Goal: Register for event/course

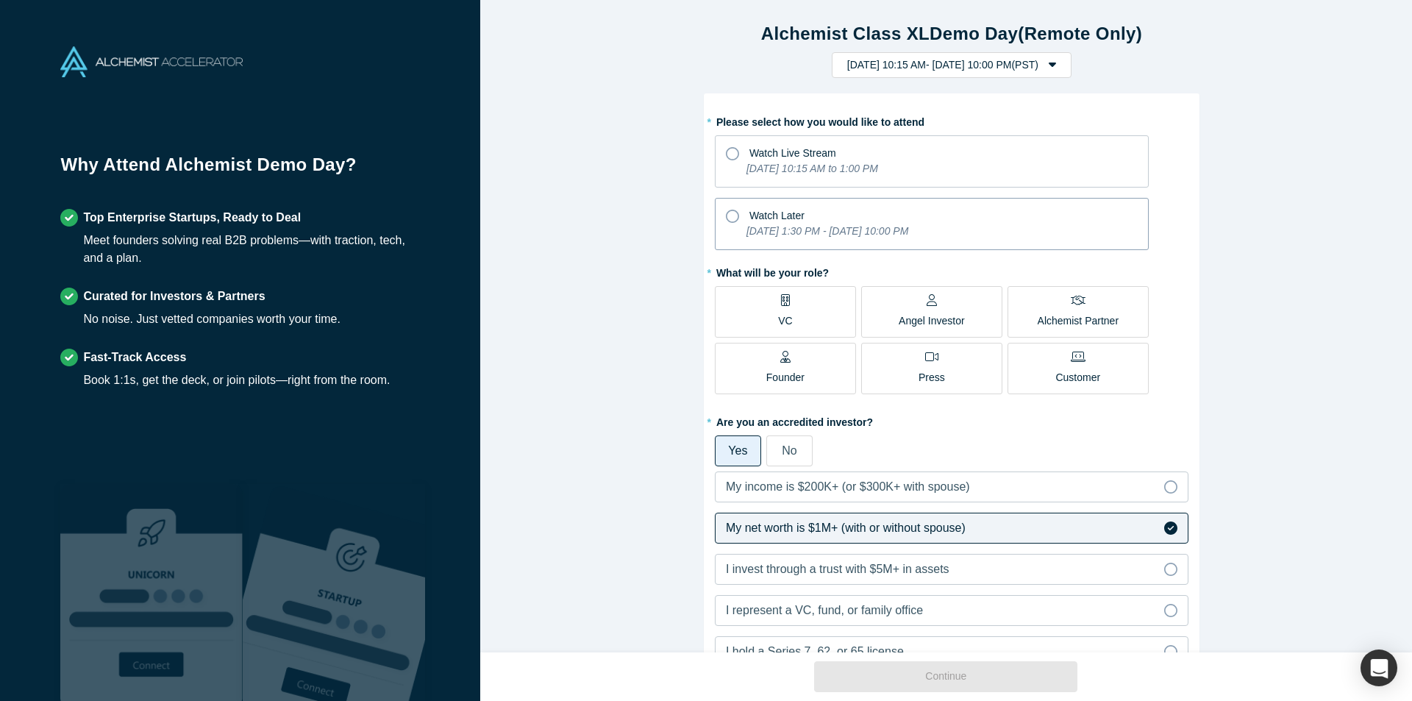
click at [730, 216] on icon at bounding box center [732, 216] width 13 height 13
click at [0, 0] on input "Watch Later [DATE] 1:30 PM - [DATE] 10:00 PM" at bounding box center [0, 0] width 0 height 0
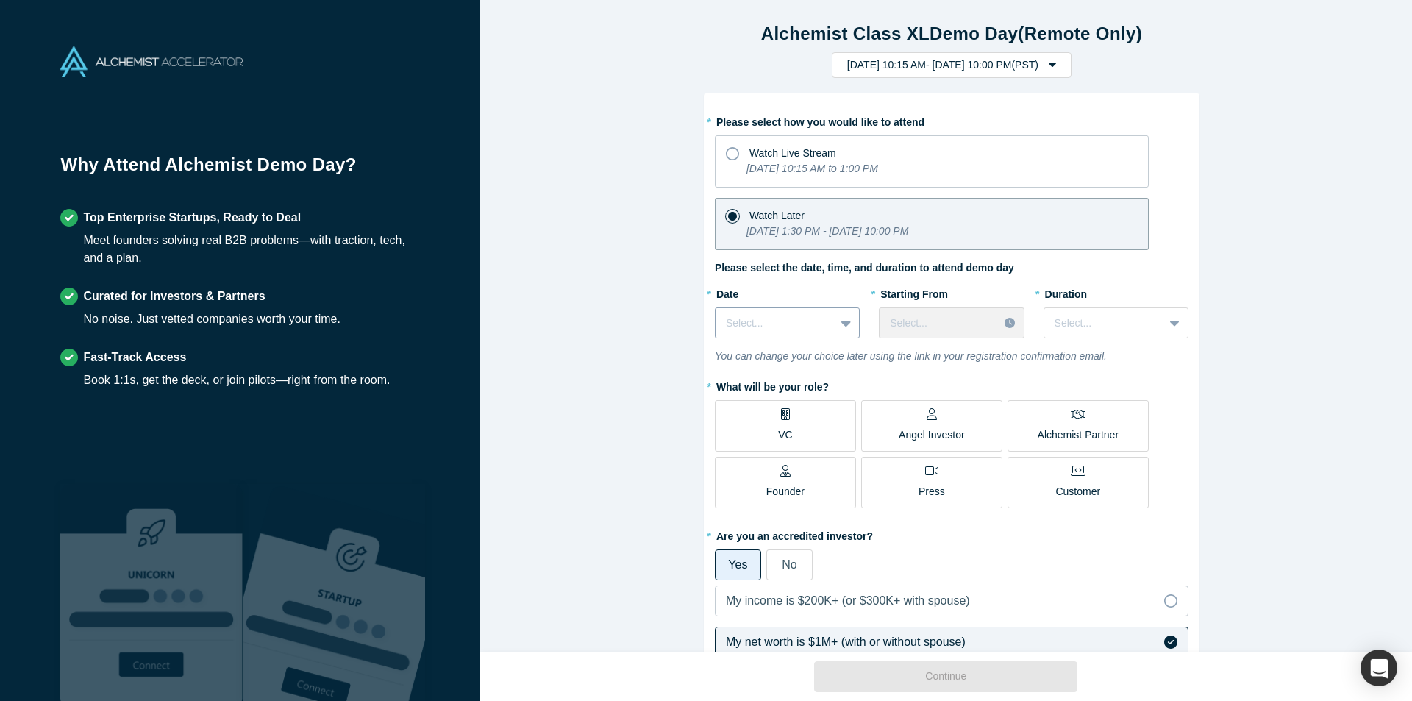
click at [751, 326] on div at bounding box center [775, 323] width 99 height 18
click at [776, 441] on div "[DATE]" at bounding box center [787, 441] width 145 height 27
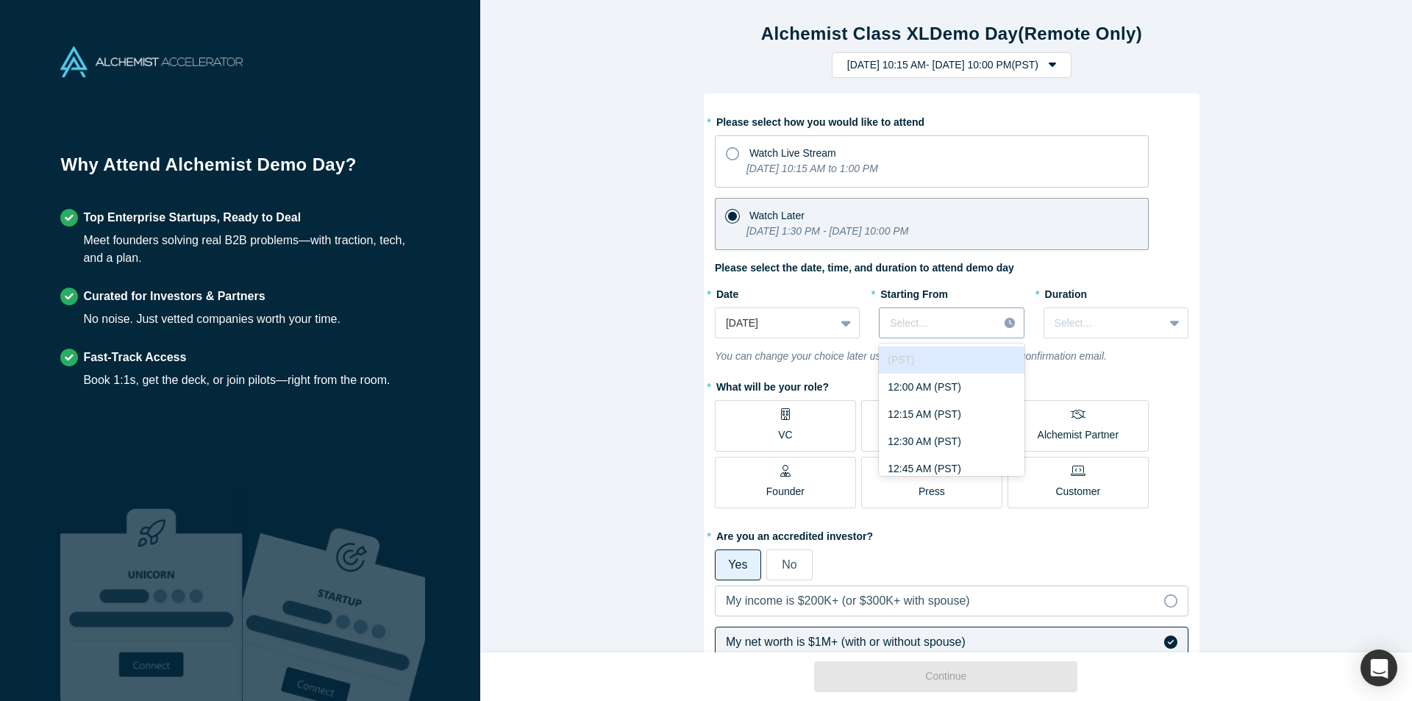
click at [948, 322] on div at bounding box center [939, 323] width 98 height 18
click at [925, 373] on div "10:00 AM (PST)" at bounding box center [951, 372] width 145 height 27
click at [1065, 325] on div at bounding box center [1103, 323] width 99 height 18
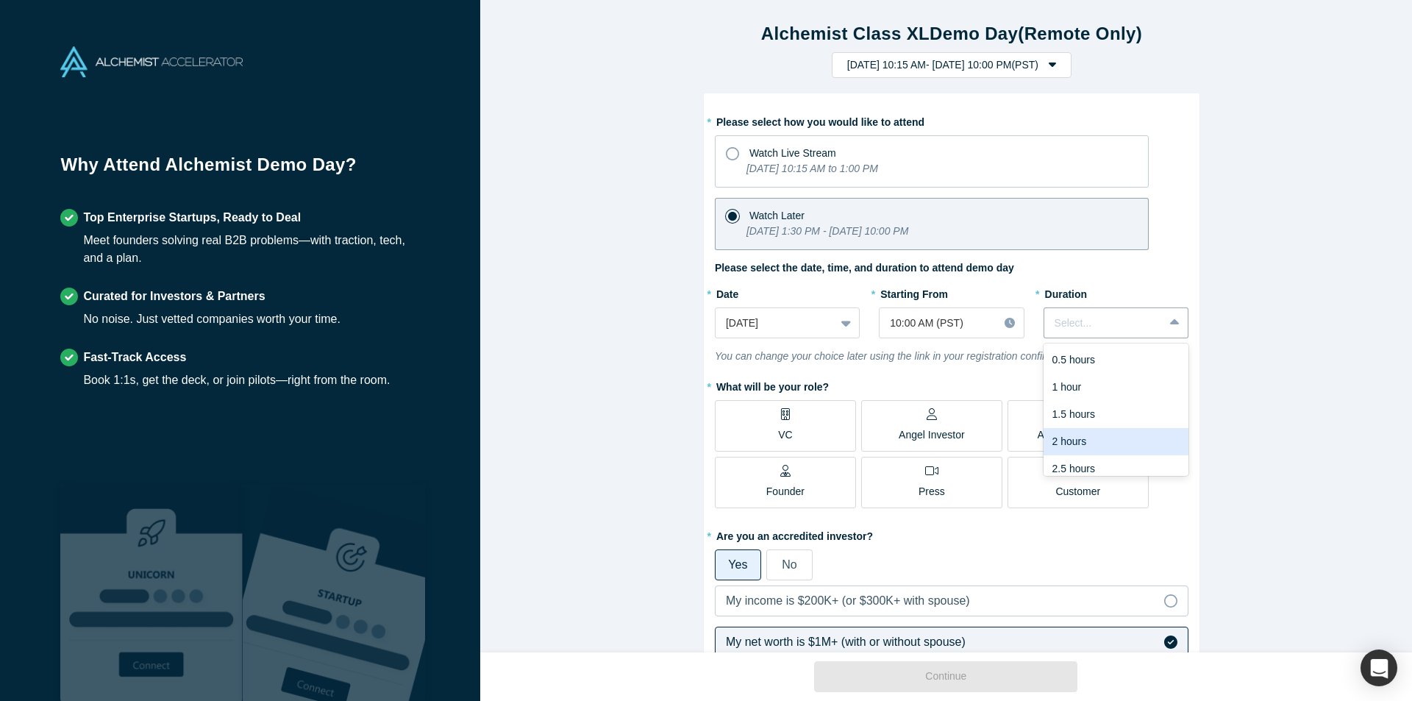
scroll to position [37, 0]
click at [1076, 452] on div "3 hours" at bounding box center [1115, 459] width 145 height 27
click at [903, 423] on div "Angel Investor" at bounding box center [931, 425] width 66 height 35
click at [0, 0] on input "Angel Investor" at bounding box center [0, 0] width 0 height 0
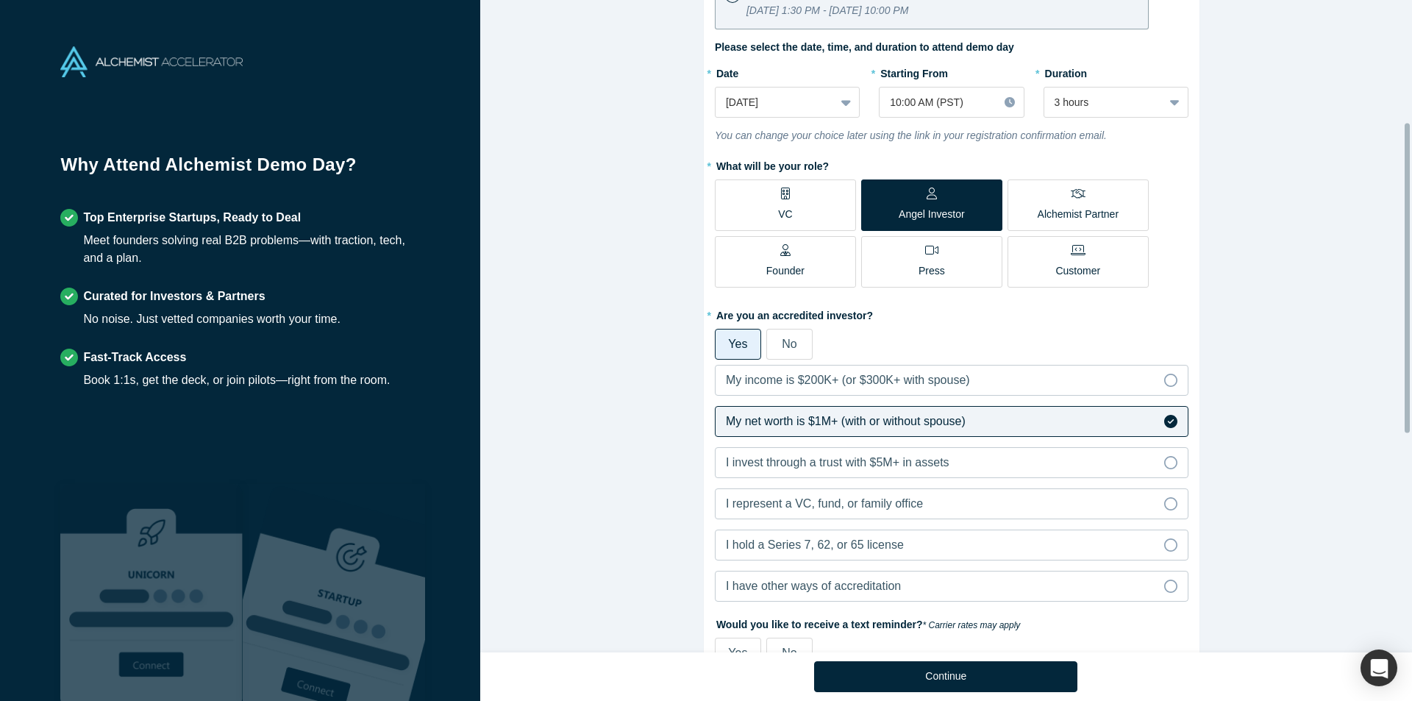
scroll to position [294, 0]
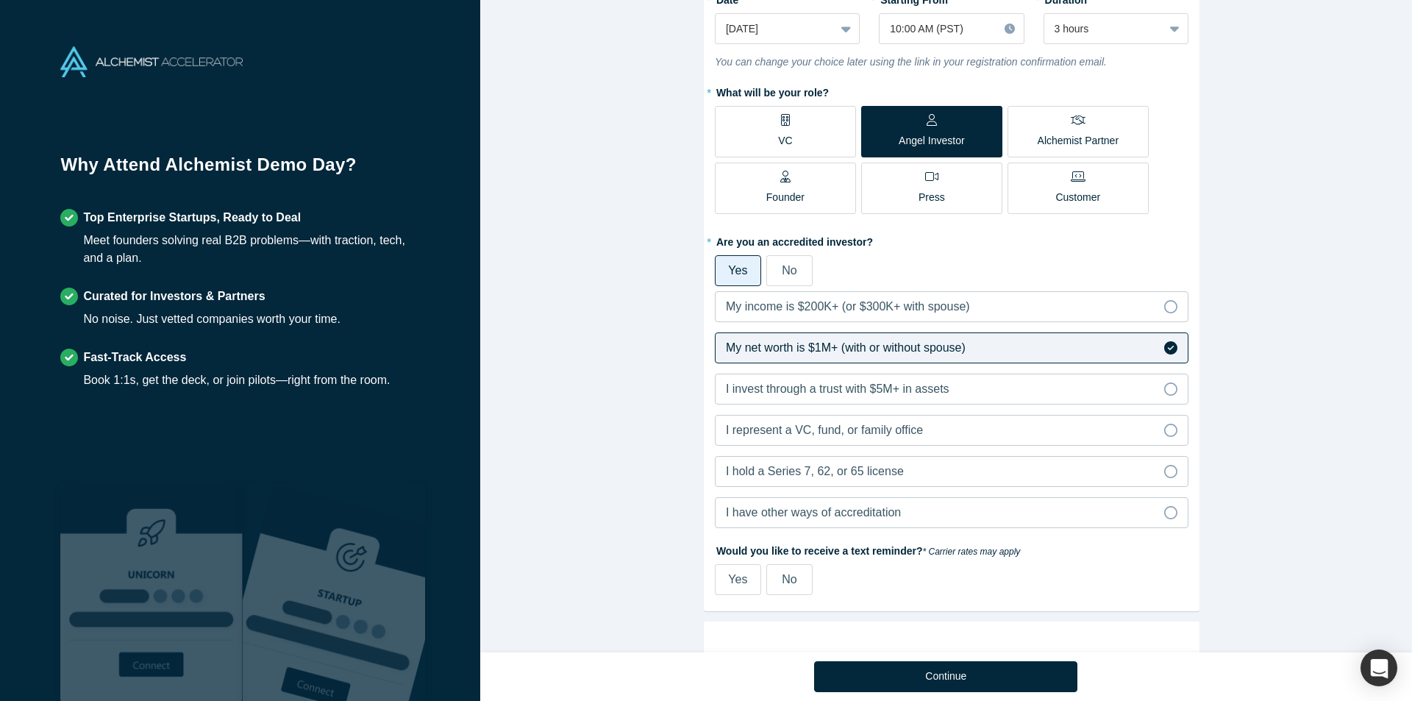
click at [782, 579] on span "No" at bounding box center [789, 579] width 15 height 12
click at [0, 0] on input "No" at bounding box center [0, 0] width 0 height 0
click at [943, 683] on button "Continue" at bounding box center [945, 676] width 263 height 31
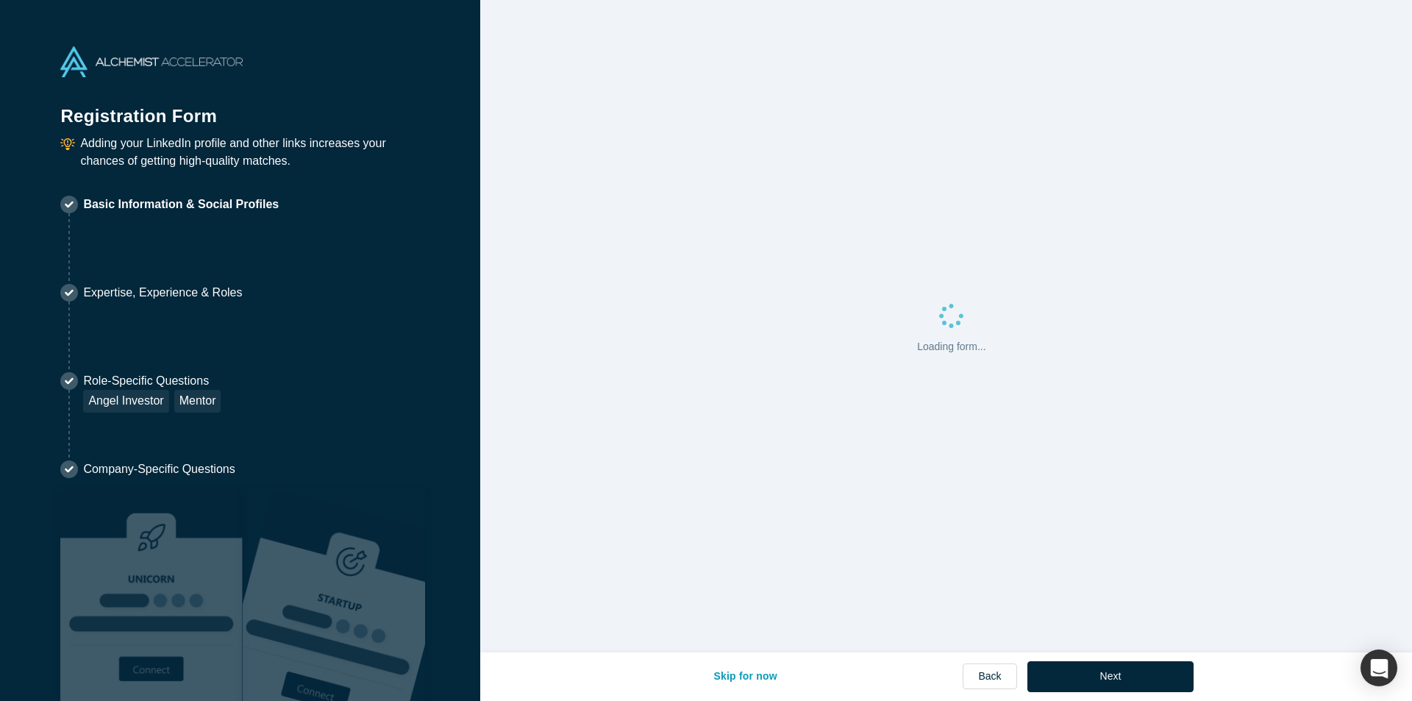
select select "US"
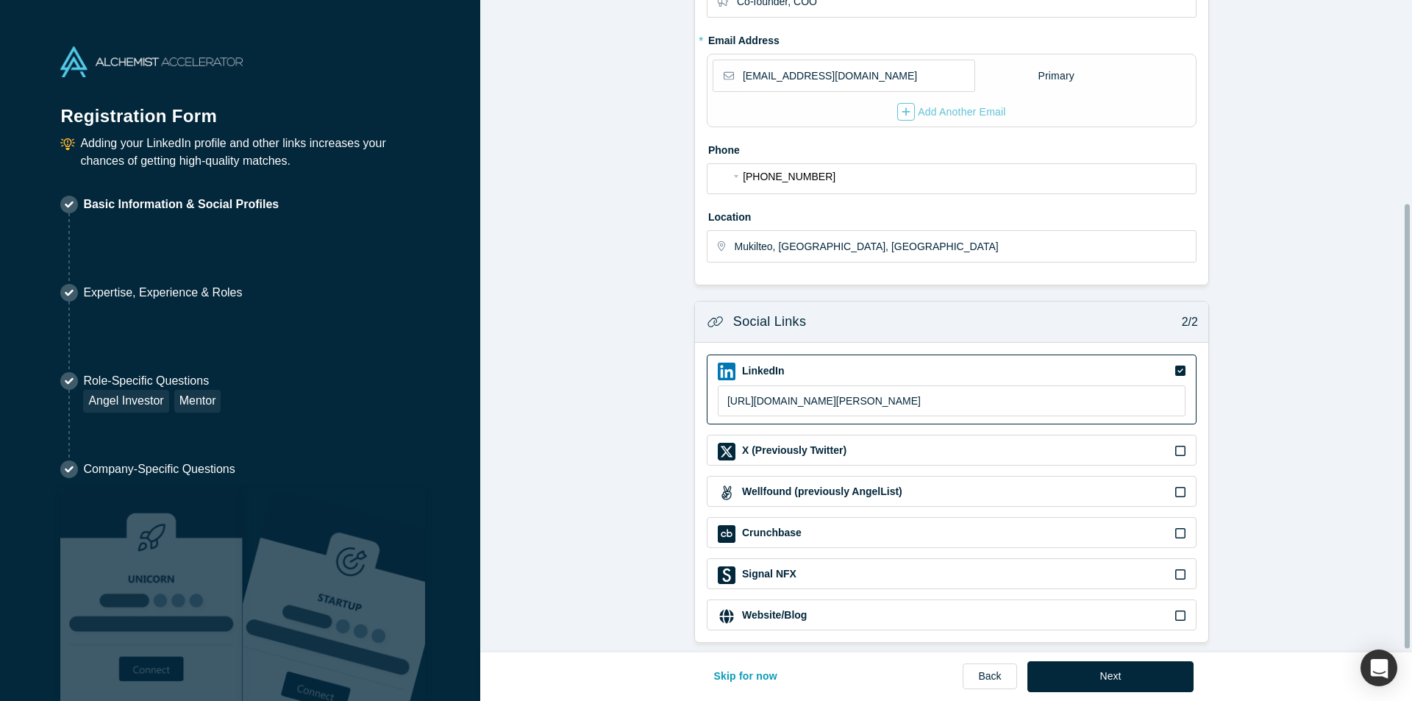
scroll to position [302, 0]
click at [1113, 676] on button "Next" at bounding box center [1110, 676] width 167 height 31
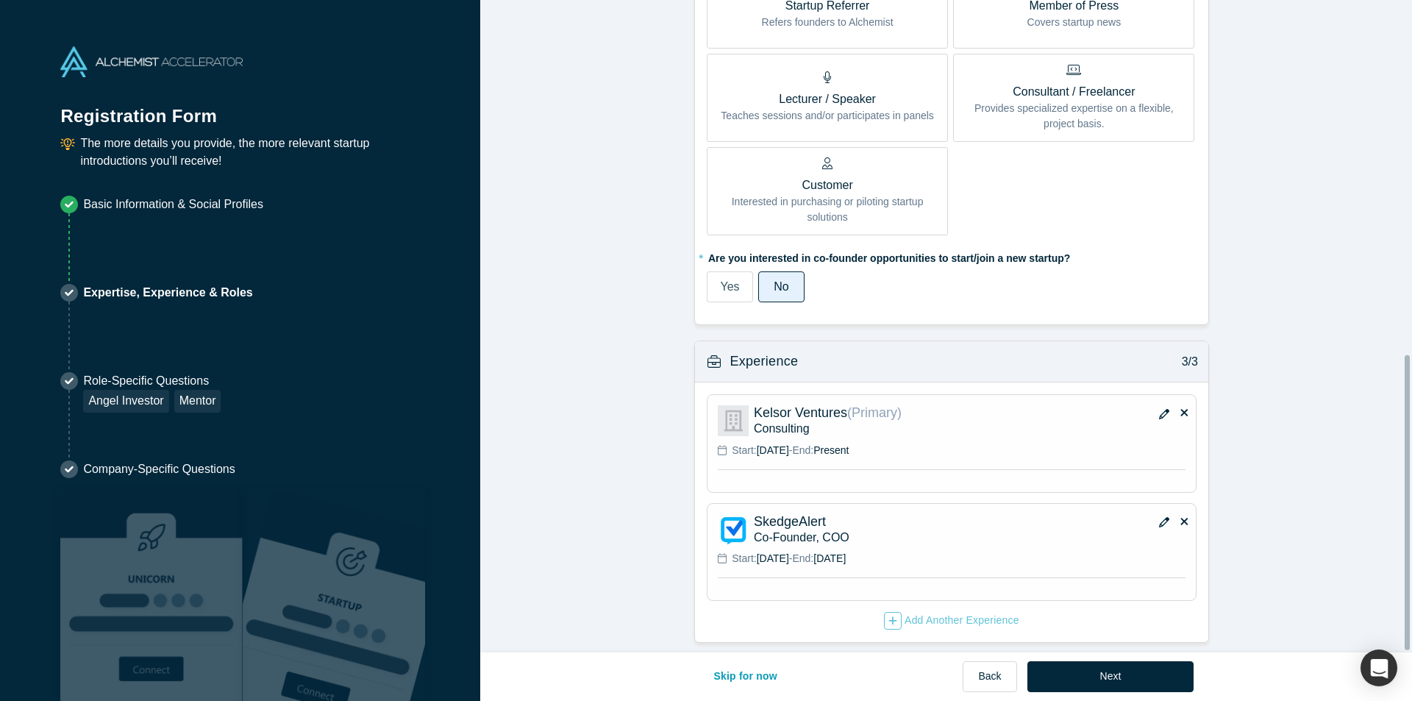
scroll to position [786, 0]
click at [1112, 677] on button "Next" at bounding box center [1110, 676] width 167 height 31
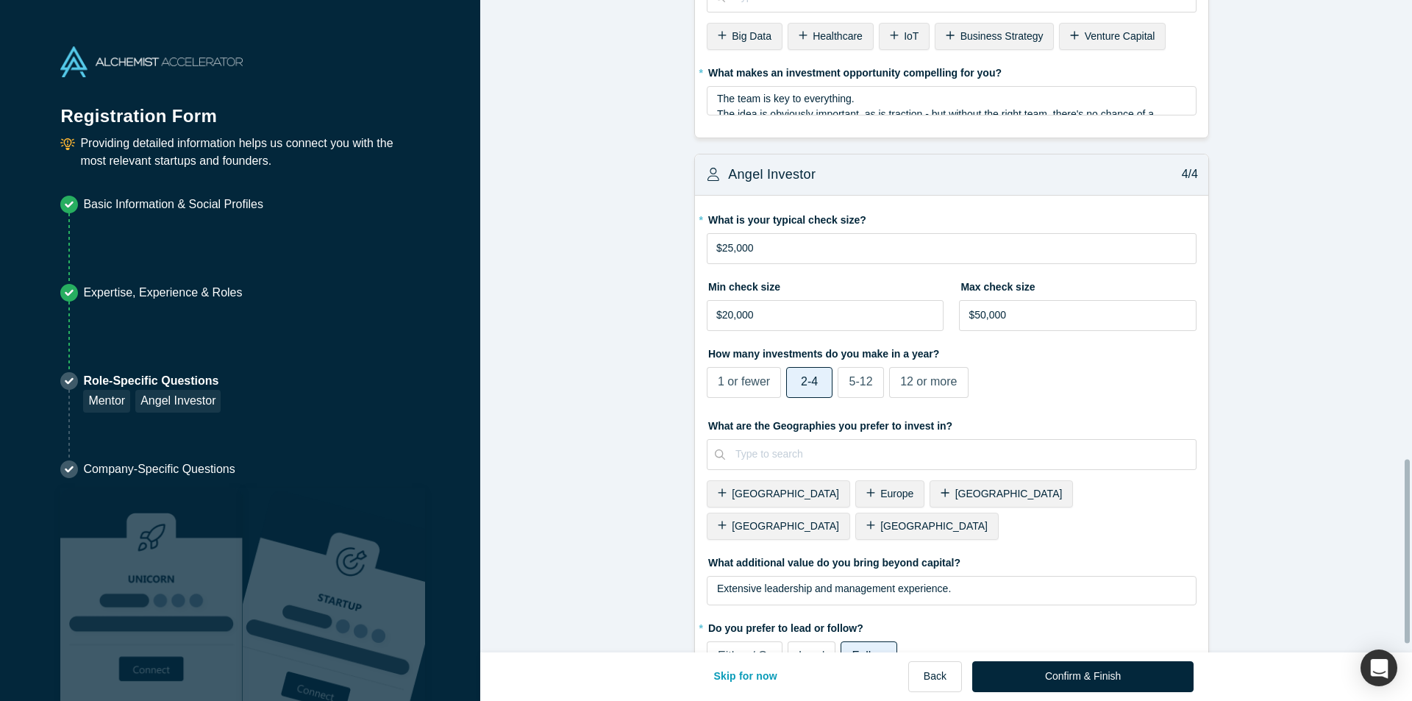
scroll to position [1653, 0]
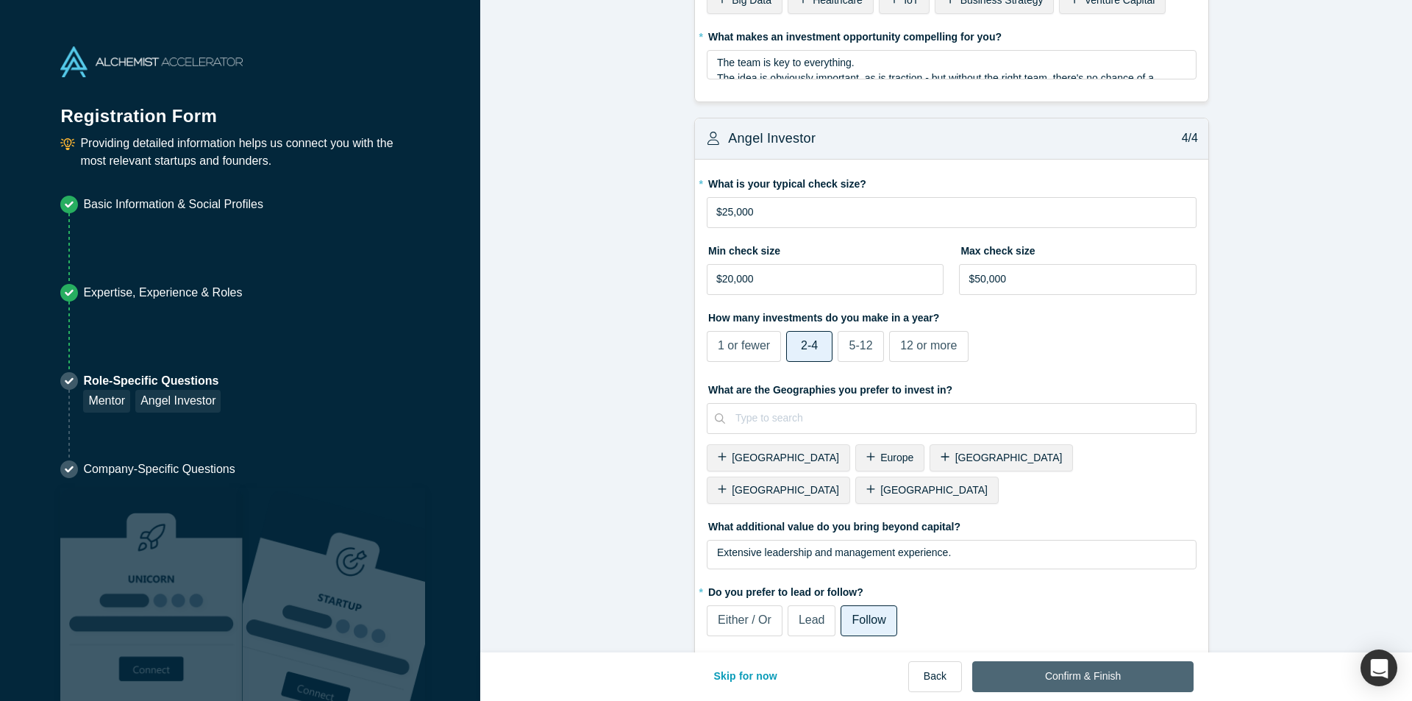
click at [1109, 671] on button "Confirm & Finish" at bounding box center [1082, 676] width 221 height 31
